Goal: Transaction & Acquisition: Purchase product/service

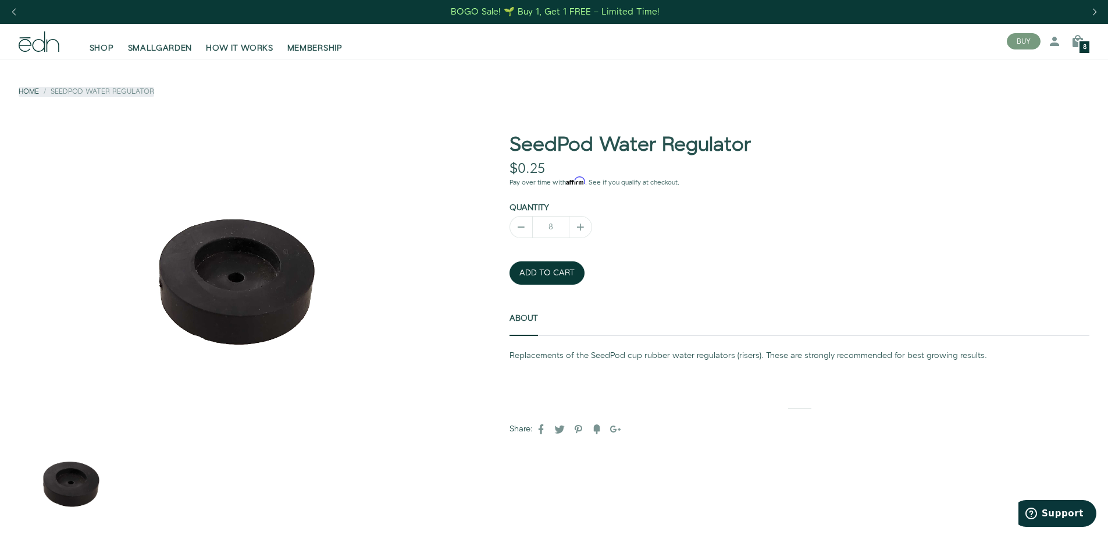
click at [1085, 44] on span "8" at bounding box center [1084, 47] width 3 height 6
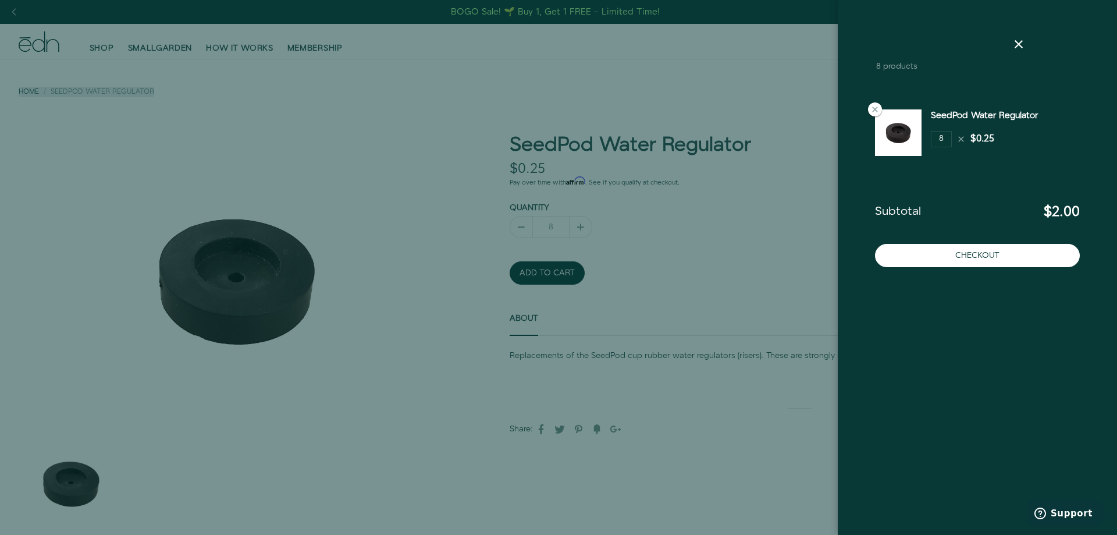
click at [698, 93] on div at bounding box center [558, 267] width 1117 height 535
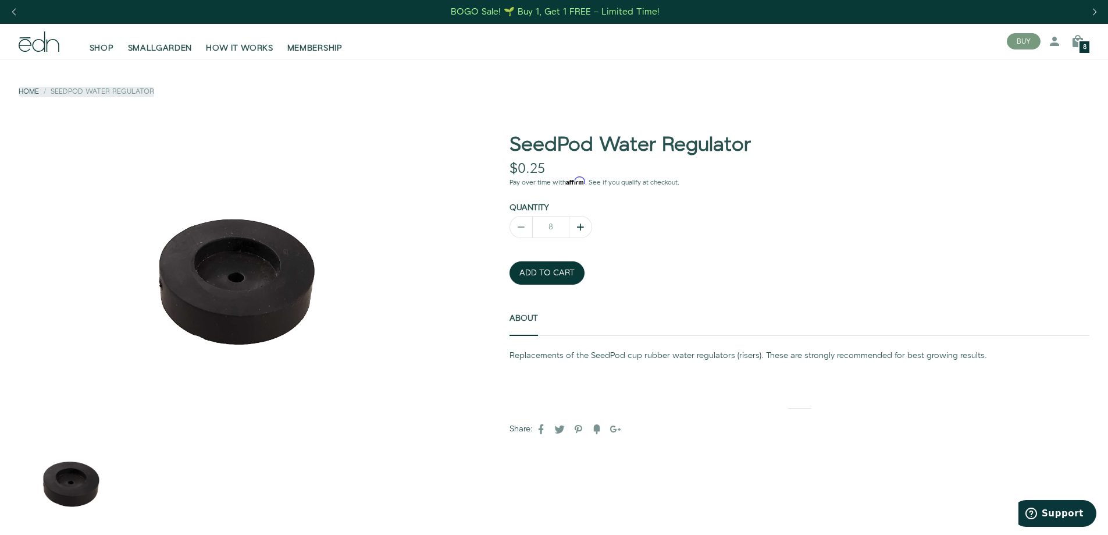
click at [581, 225] on icon "button" at bounding box center [581, 227] width 12 height 12
type input "10"
click at [1080, 46] on div "8" at bounding box center [1085, 47] width 12 height 14
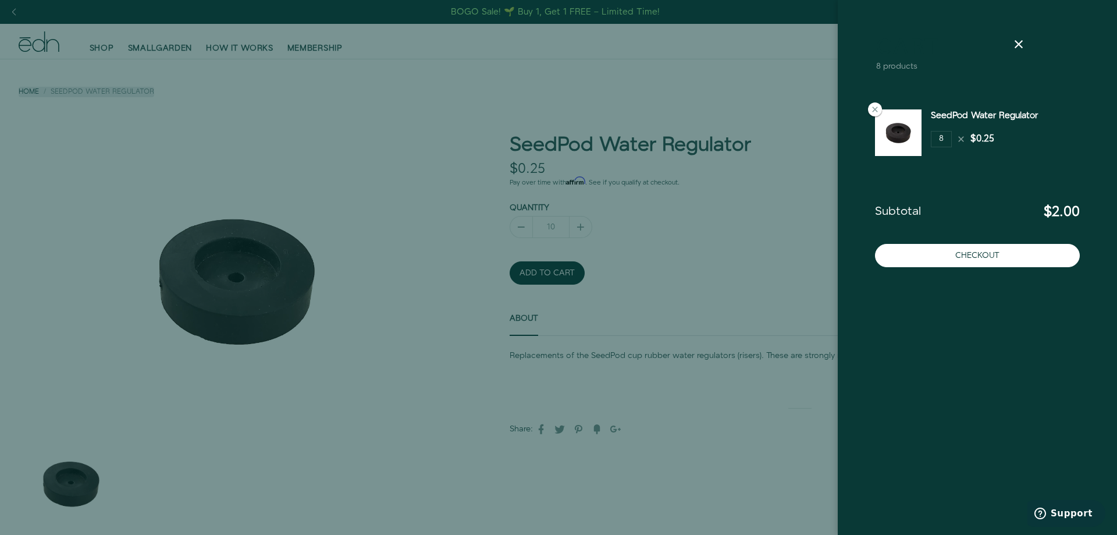
click at [548, 273] on div at bounding box center [558, 267] width 1117 height 535
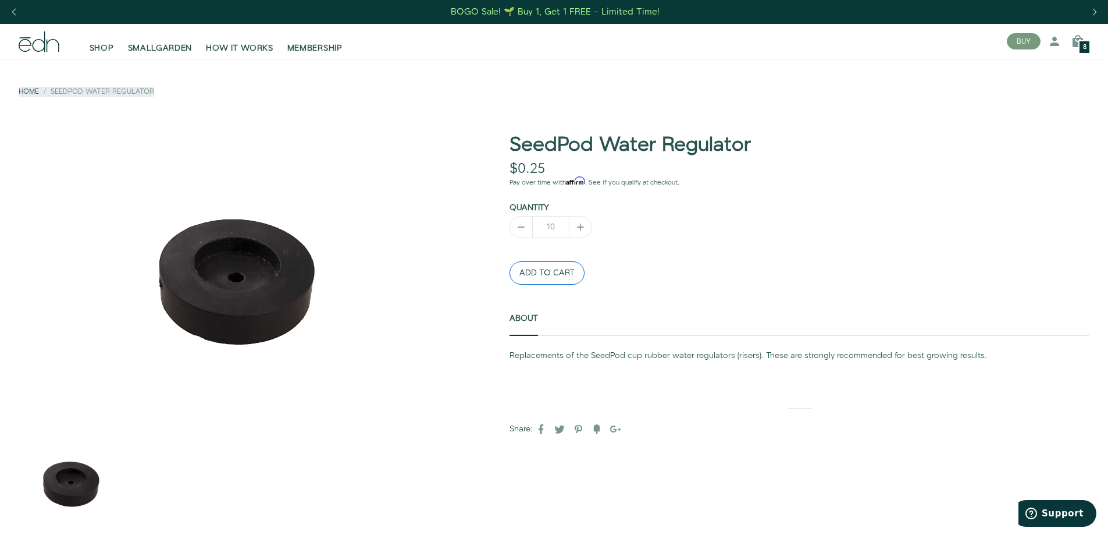
click at [548, 271] on button "ADD TO CART" at bounding box center [547, 272] width 75 height 23
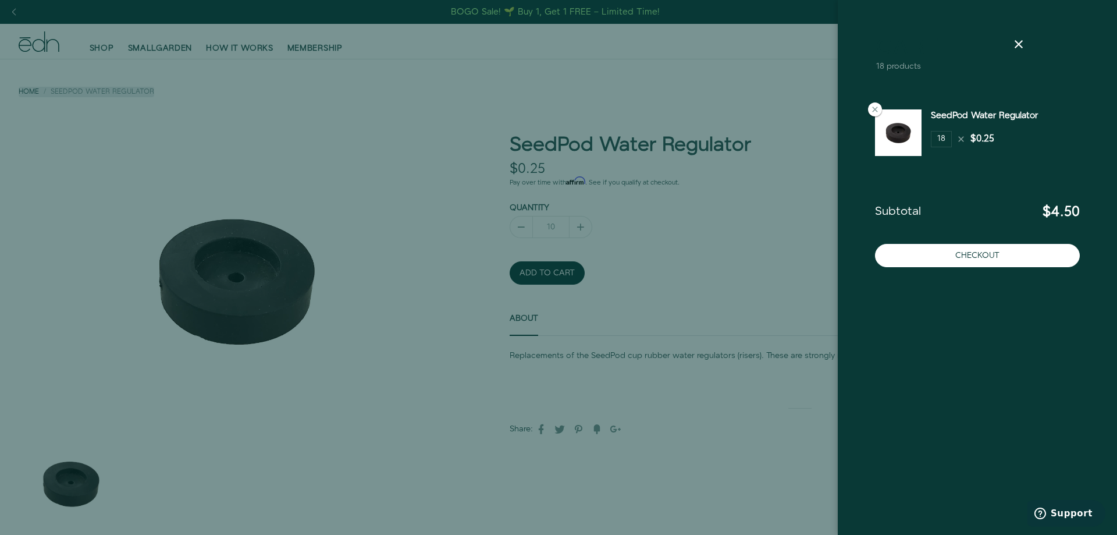
click at [975, 137] on div "$0.25" at bounding box center [982, 139] width 24 height 13
click at [952, 138] on div "18 $0.25" at bounding box center [962, 139] width 63 height 16
click at [941, 136] on input "18" at bounding box center [941, 139] width 21 height 16
click at [979, 142] on div "$0.25" at bounding box center [982, 139] width 24 height 13
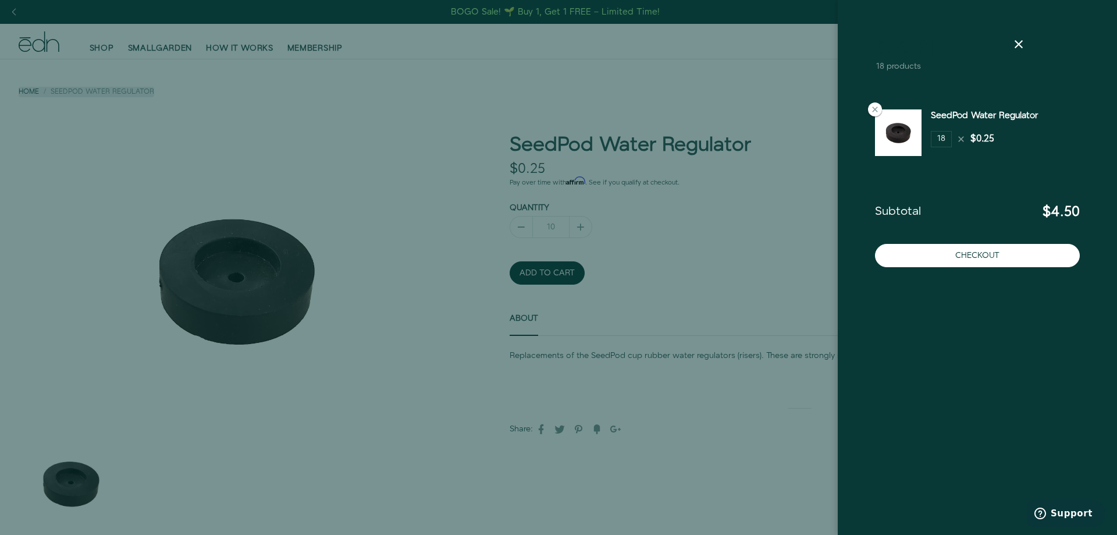
click at [747, 279] on div at bounding box center [558, 267] width 1117 height 535
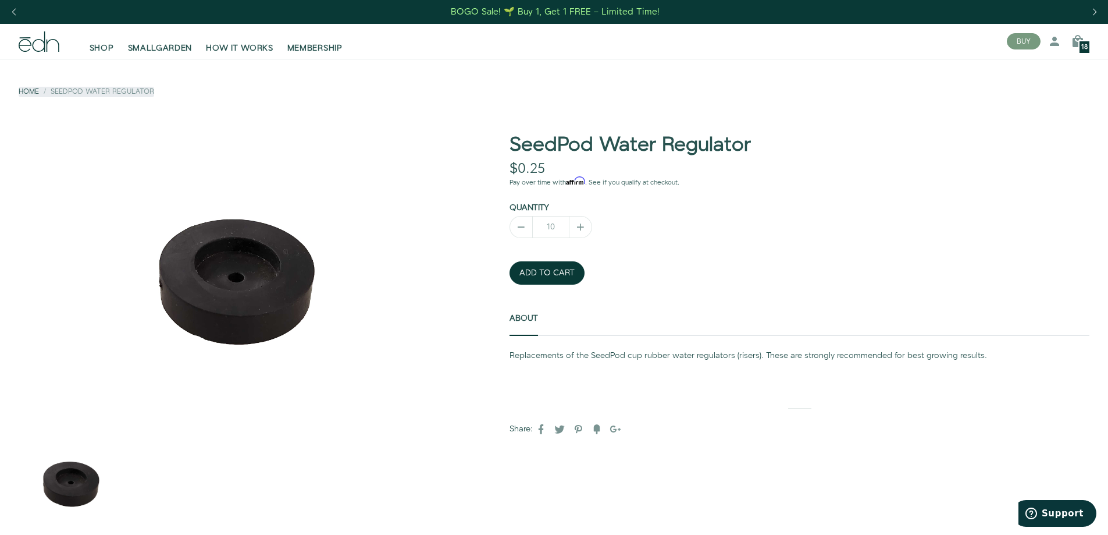
click at [1082, 45] on span "18" at bounding box center [1085, 47] width 6 height 6
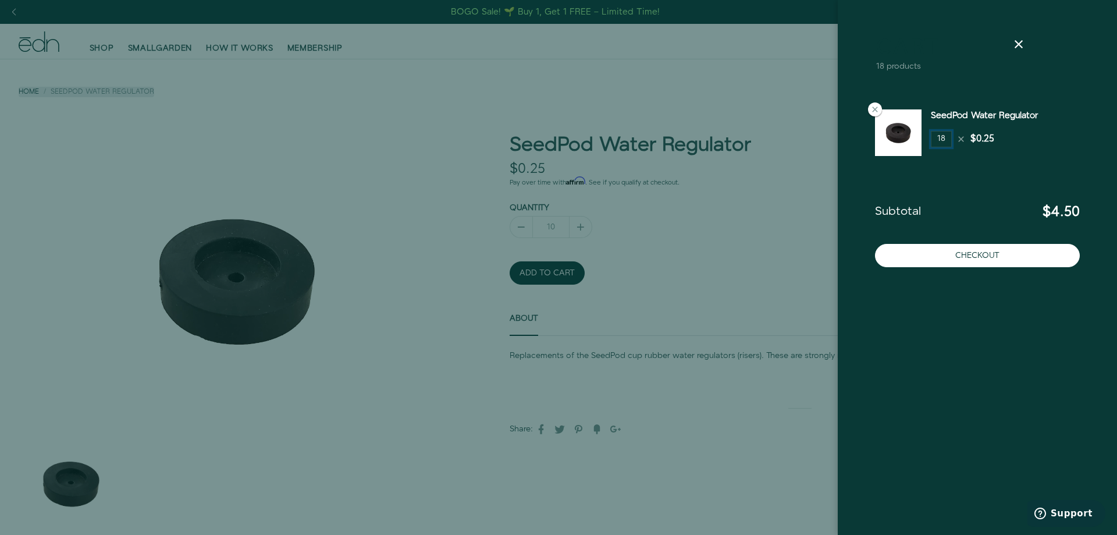
click at [944, 138] on input "18" at bounding box center [941, 139] width 21 height 16
type input "10"
click at [424, 74] on div at bounding box center [558, 267] width 1117 height 535
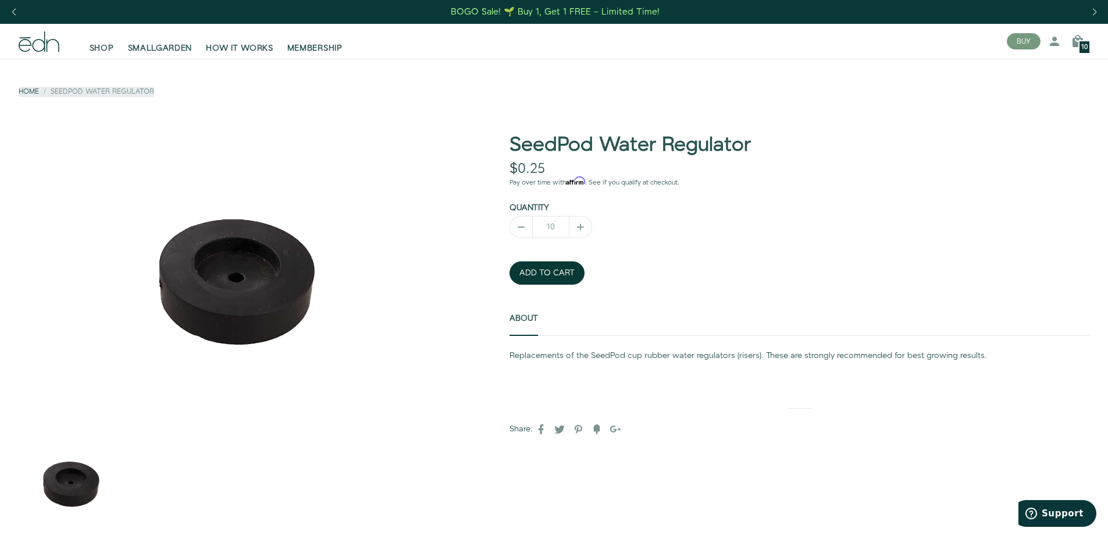
click at [1082, 46] on span "10" at bounding box center [1085, 47] width 6 height 6
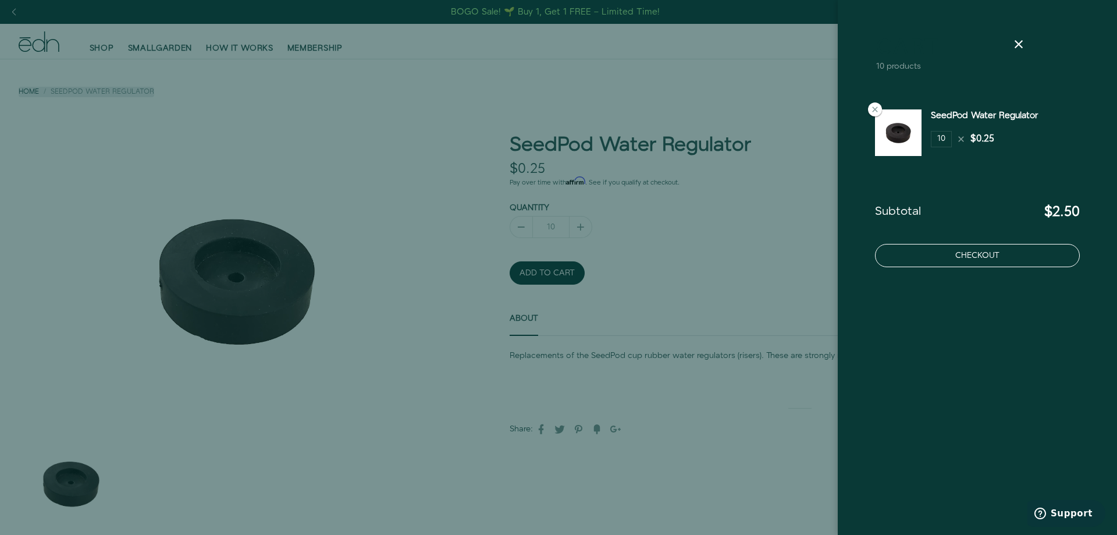
click at [999, 255] on button "Checkout" at bounding box center [977, 255] width 205 height 23
